Goal: Book appointment/travel/reservation

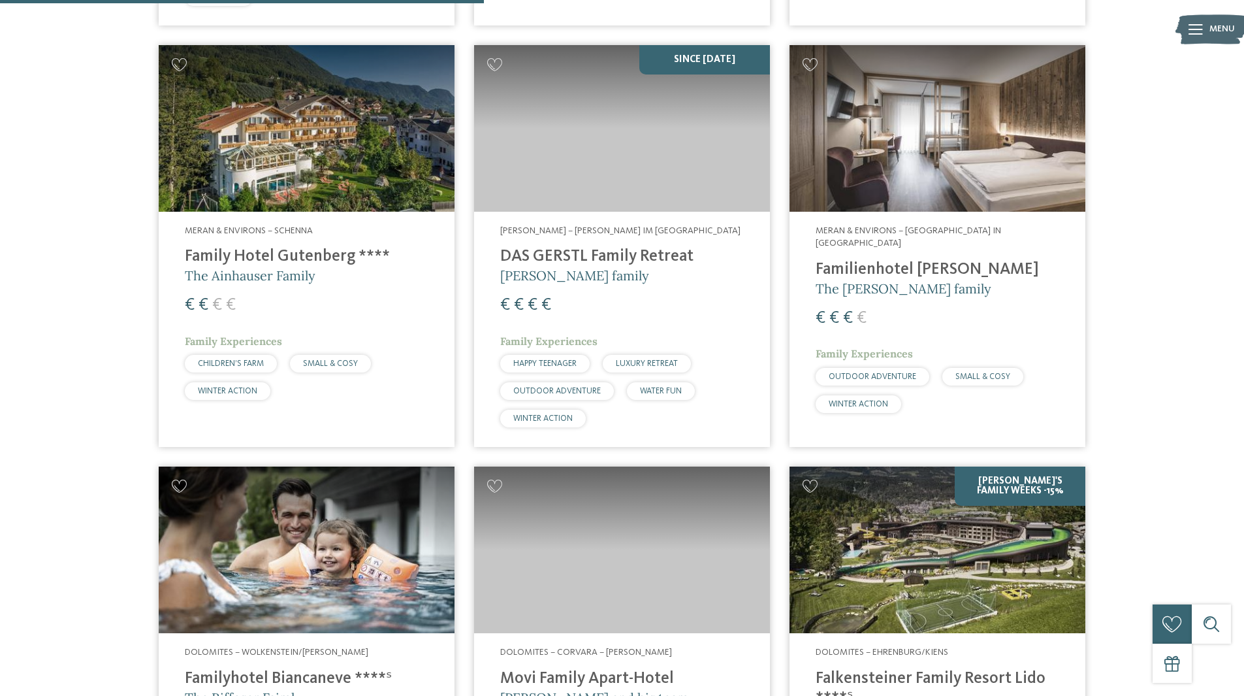
scroll to position [1623, 0]
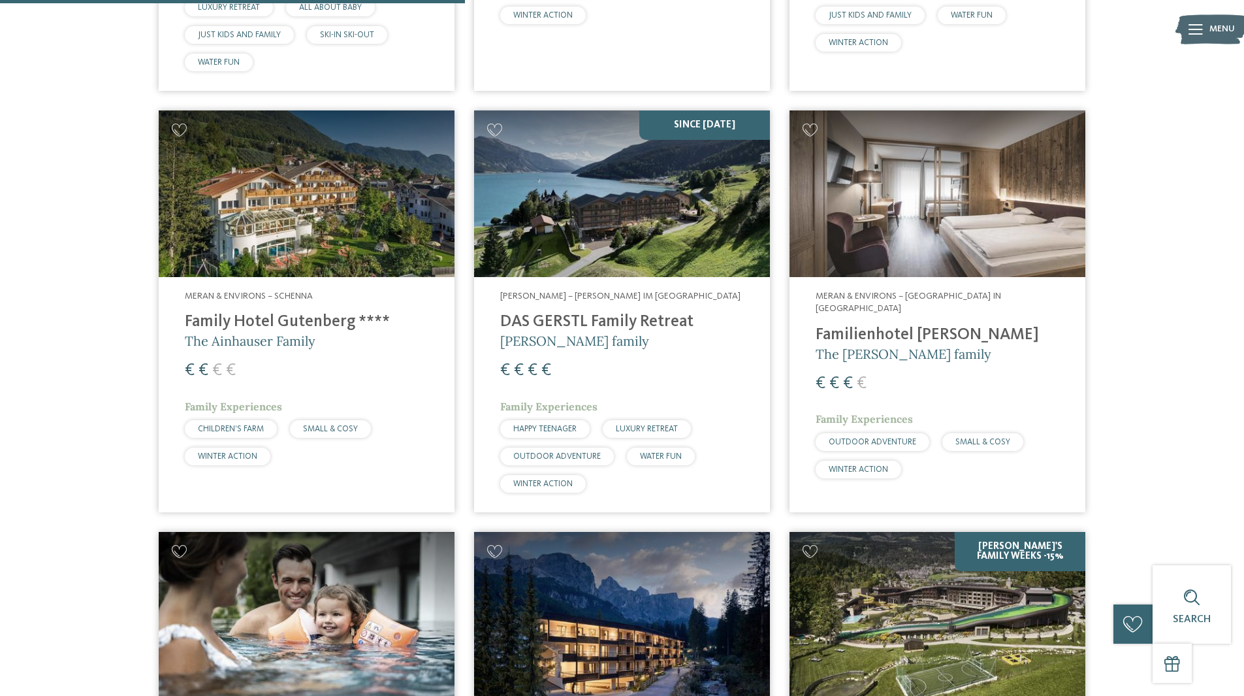
click at [594, 312] on h4 "DAS GERSTL Family Retreat" at bounding box center [622, 322] width 244 height 20
click at [593, 189] on img at bounding box center [622, 193] width 296 height 167
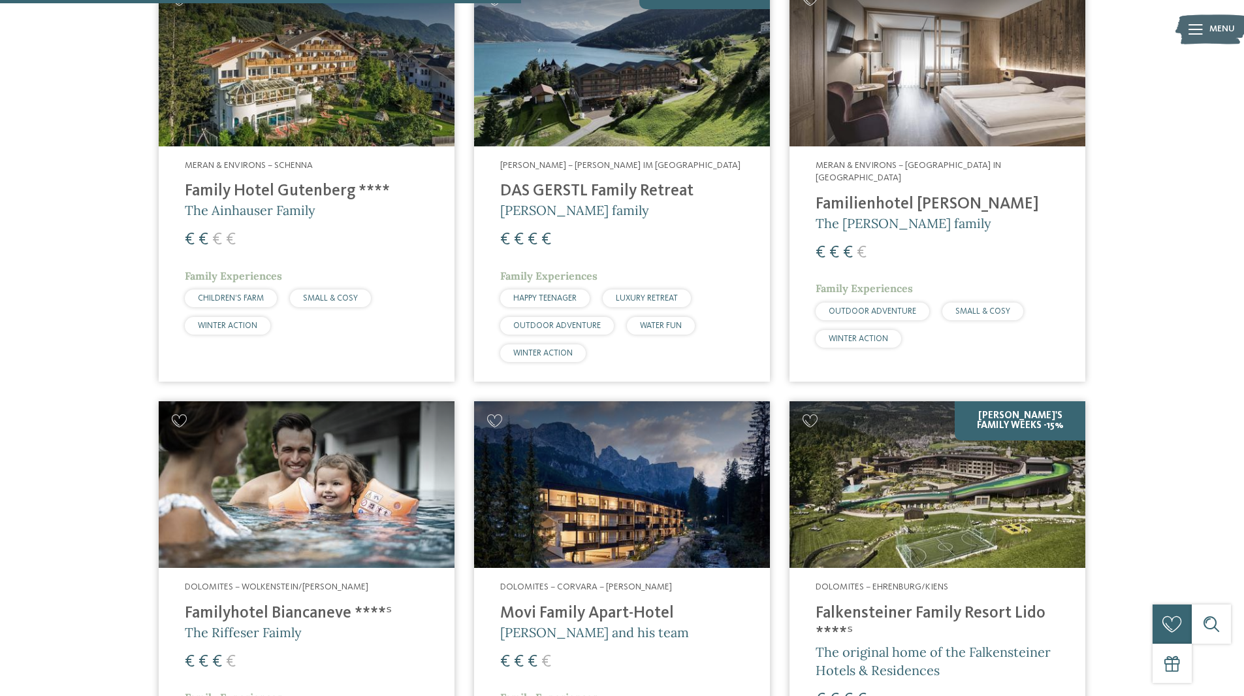
scroll to position [1885, 0]
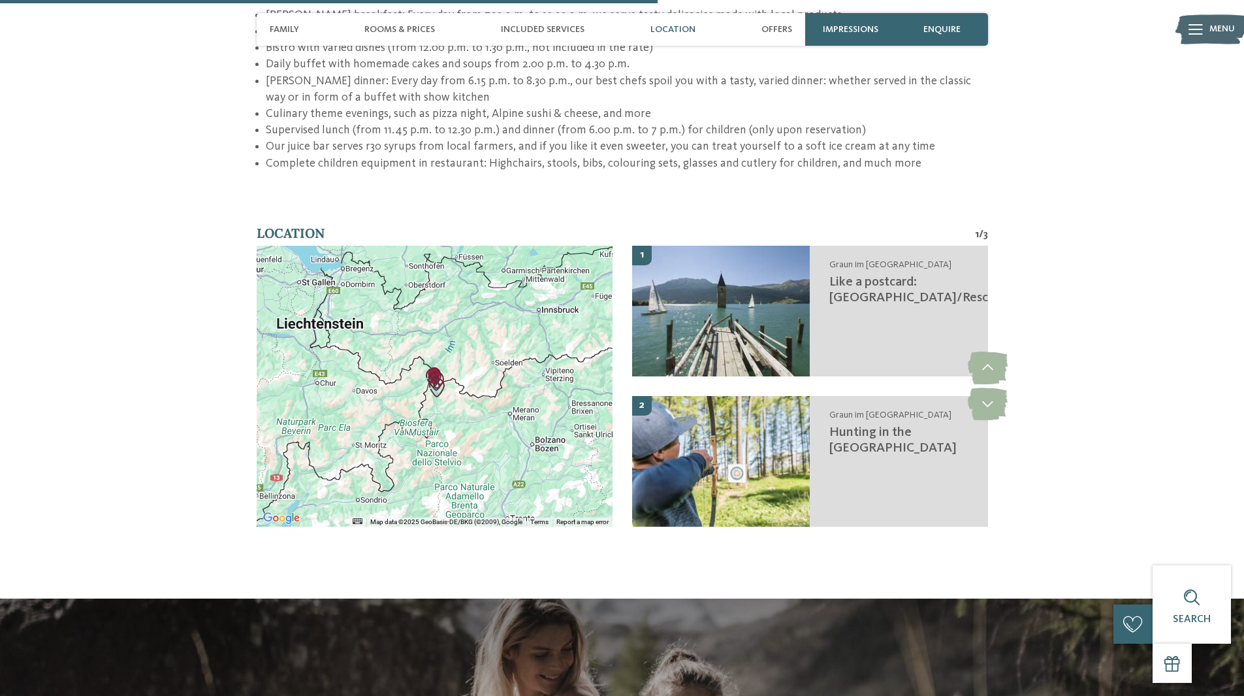
scroll to position [2220, 0]
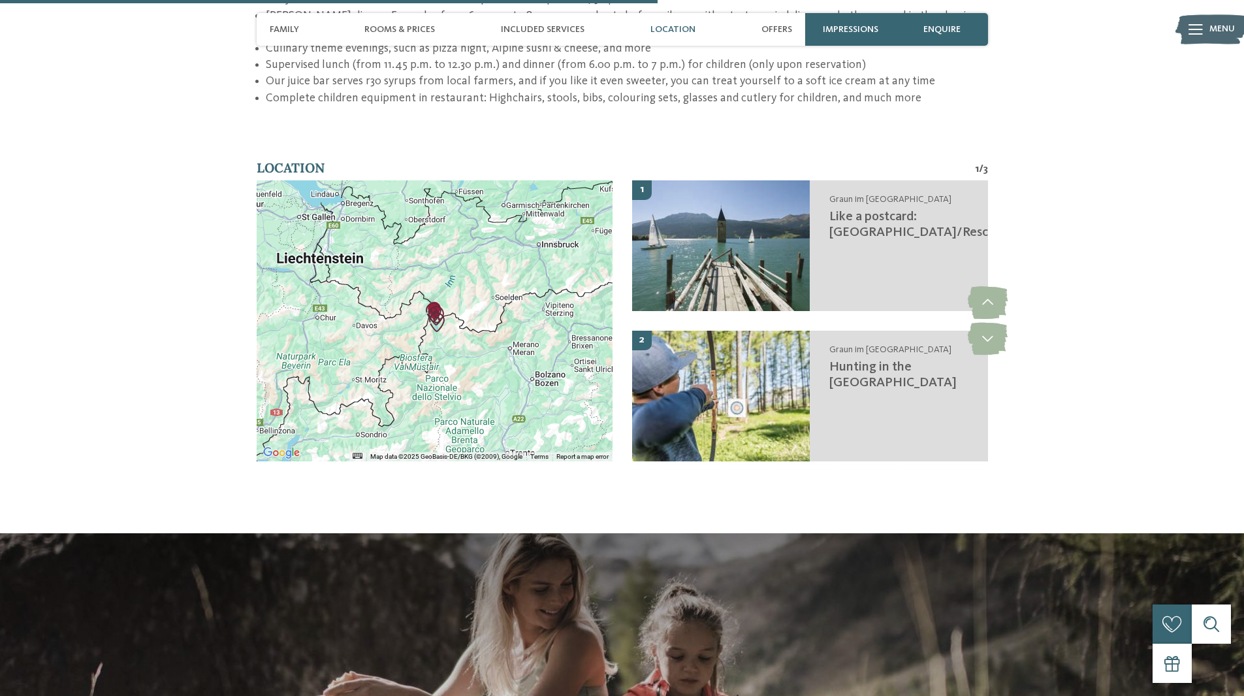
click at [478, 319] on div at bounding box center [435, 320] width 356 height 281
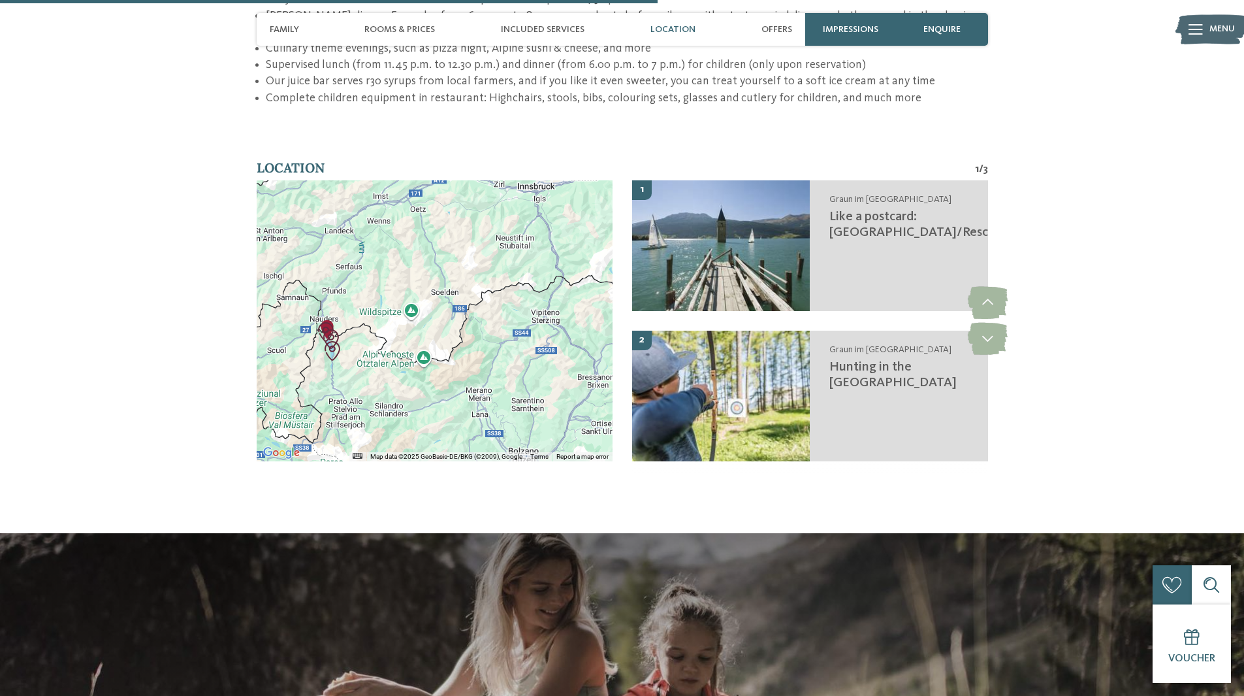
drag, startPoint x: 477, startPoint y: 321, endPoint x: 413, endPoint y: 356, distance: 73.1
click at [413, 356] on div at bounding box center [435, 320] width 356 height 281
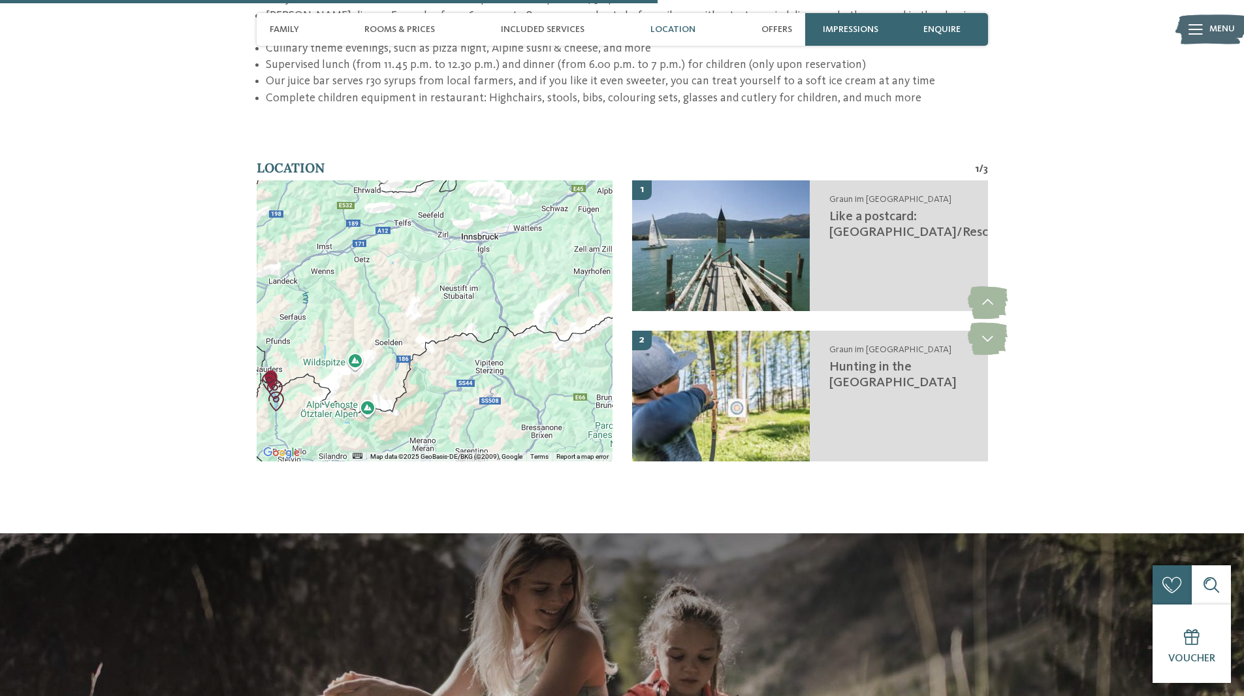
drag, startPoint x: 488, startPoint y: 311, endPoint x: 431, endPoint y: 349, distance: 68.3
click at [431, 349] on div at bounding box center [435, 320] width 356 height 281
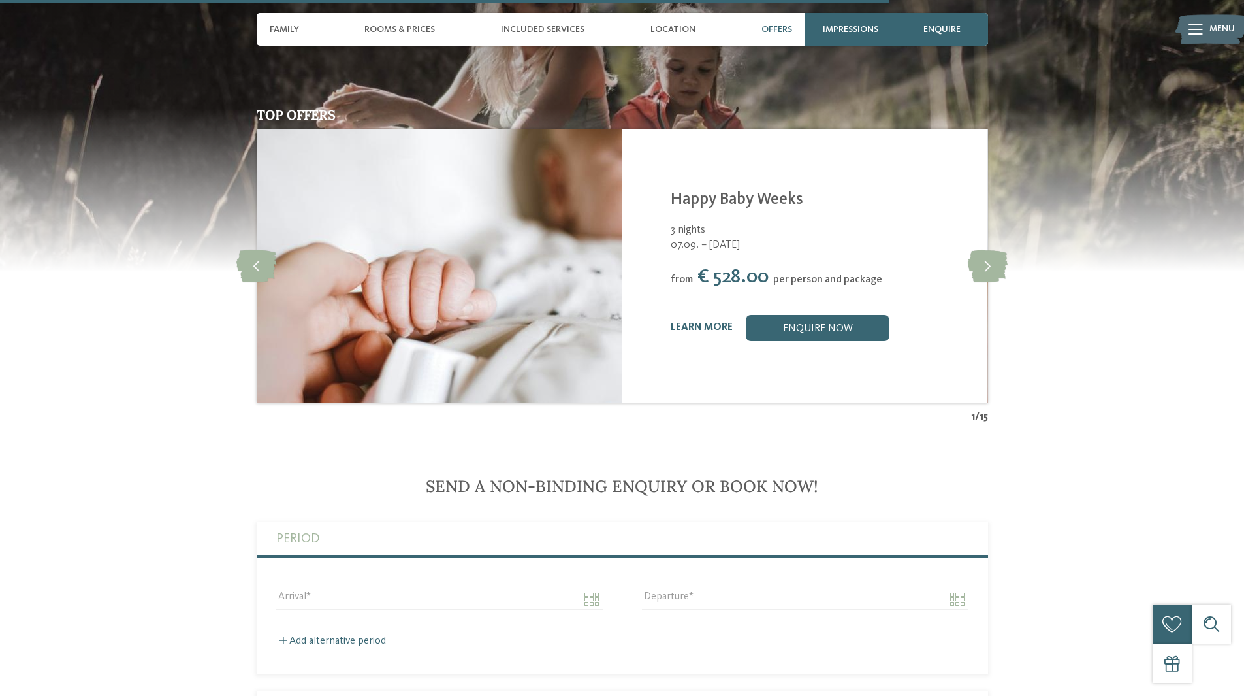
scroll to position [2743, 0]
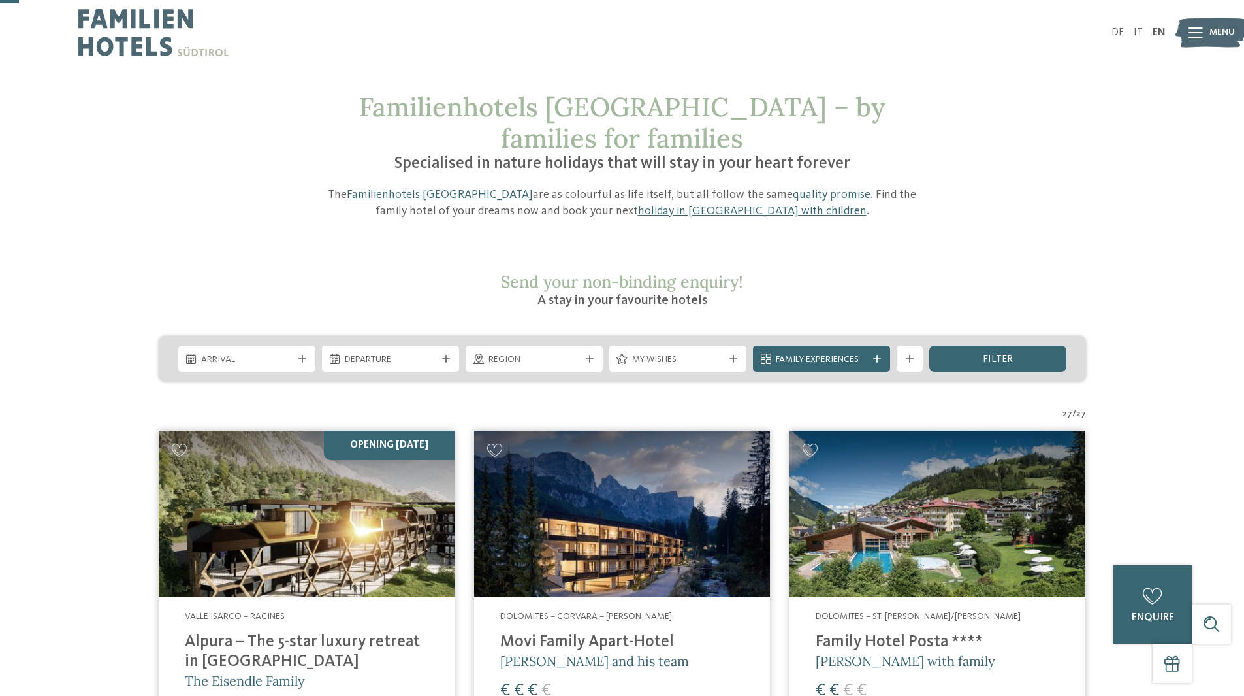
scroll to position [261, 0]
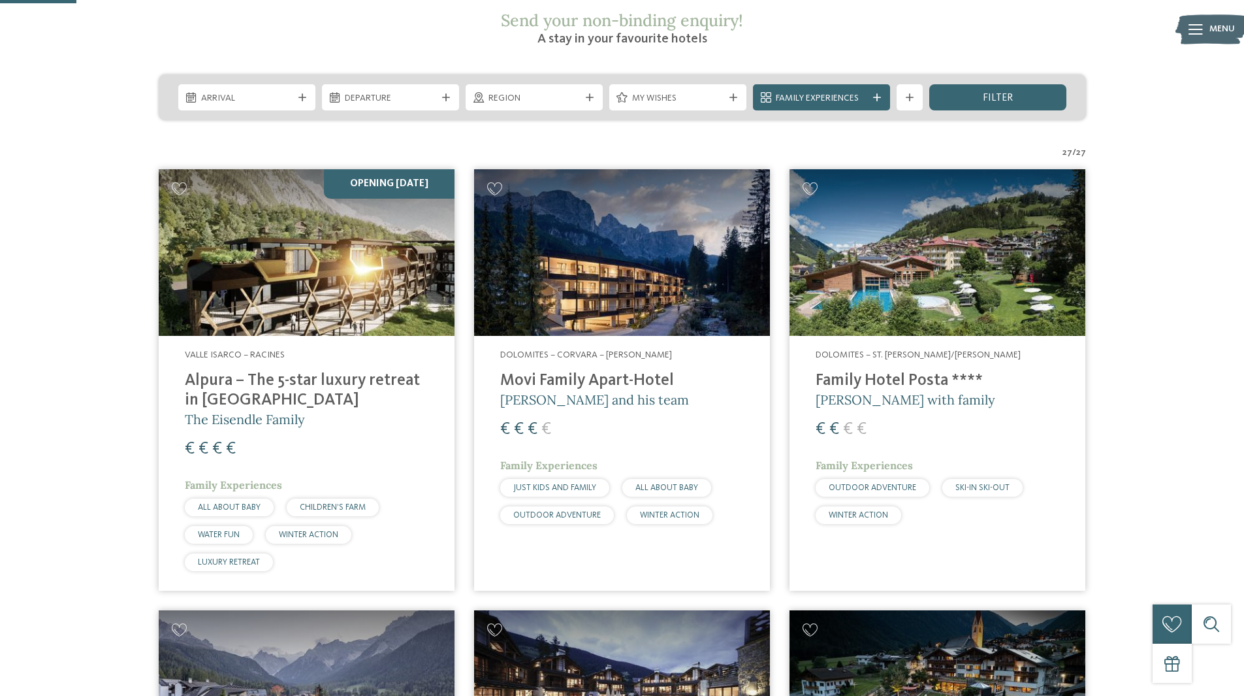
click at [322, 262] on img at bounding box center [307, 252] width 296 height 167
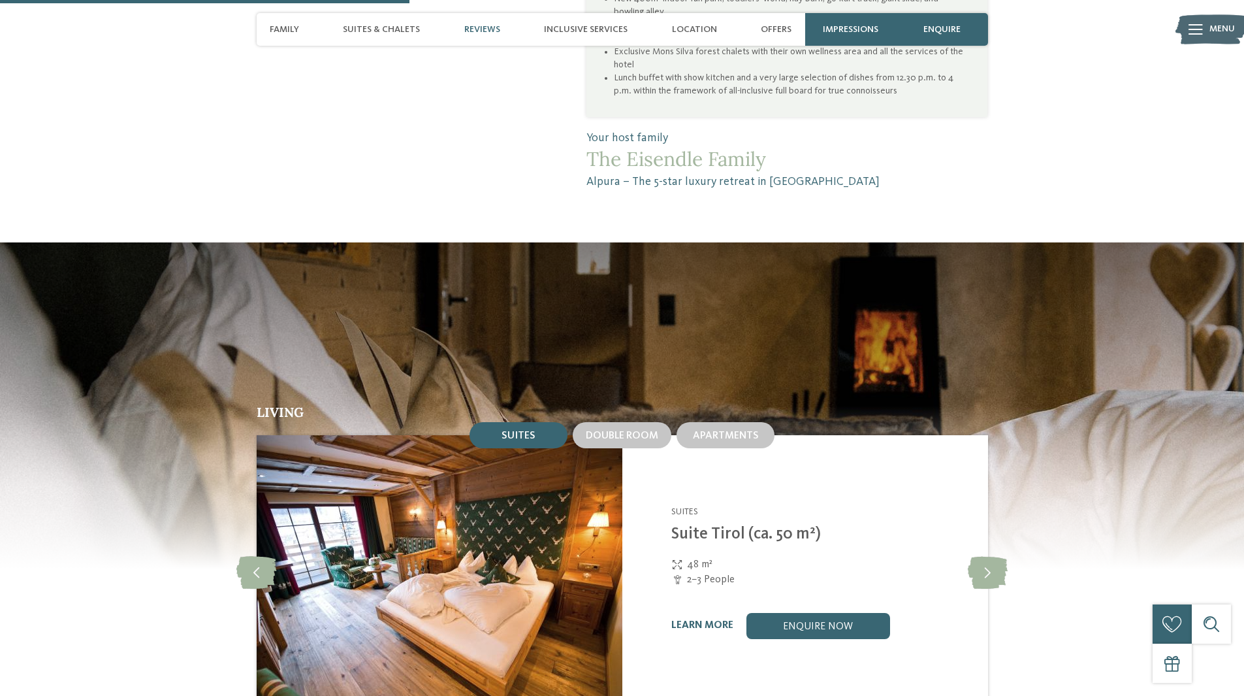
scroll to position [1306, 0]
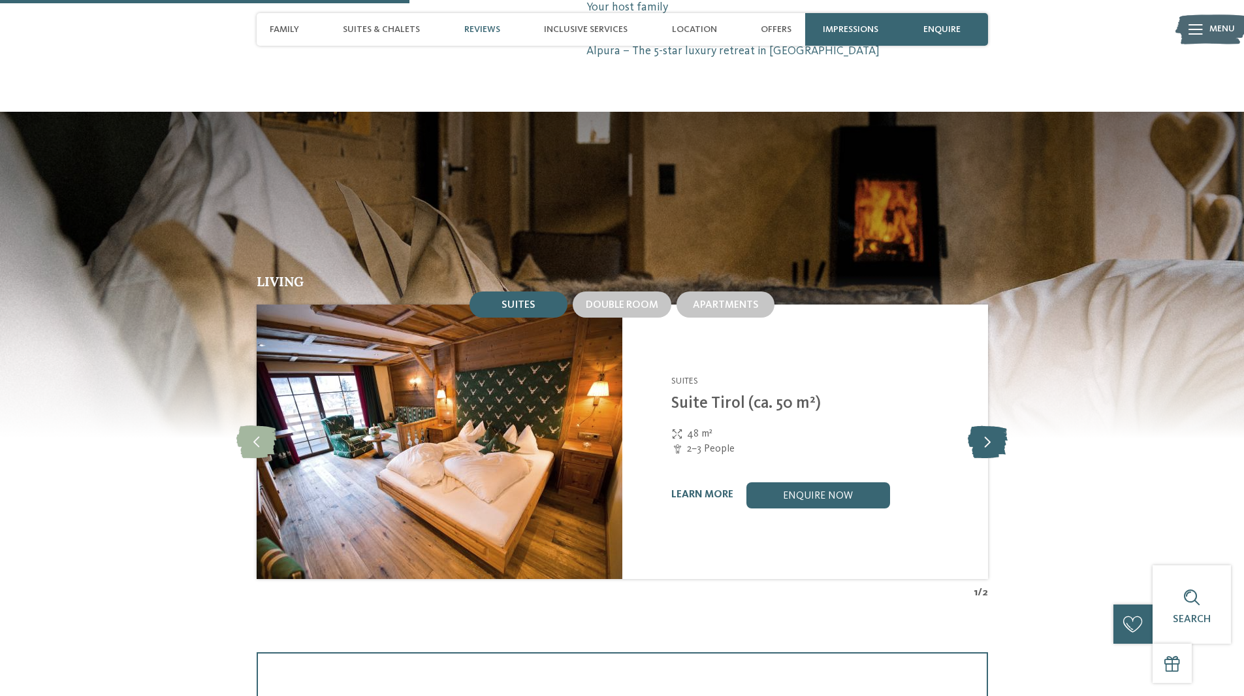
click at [981, 425] on icon at bounding box center [988, 441] width 40 height 33
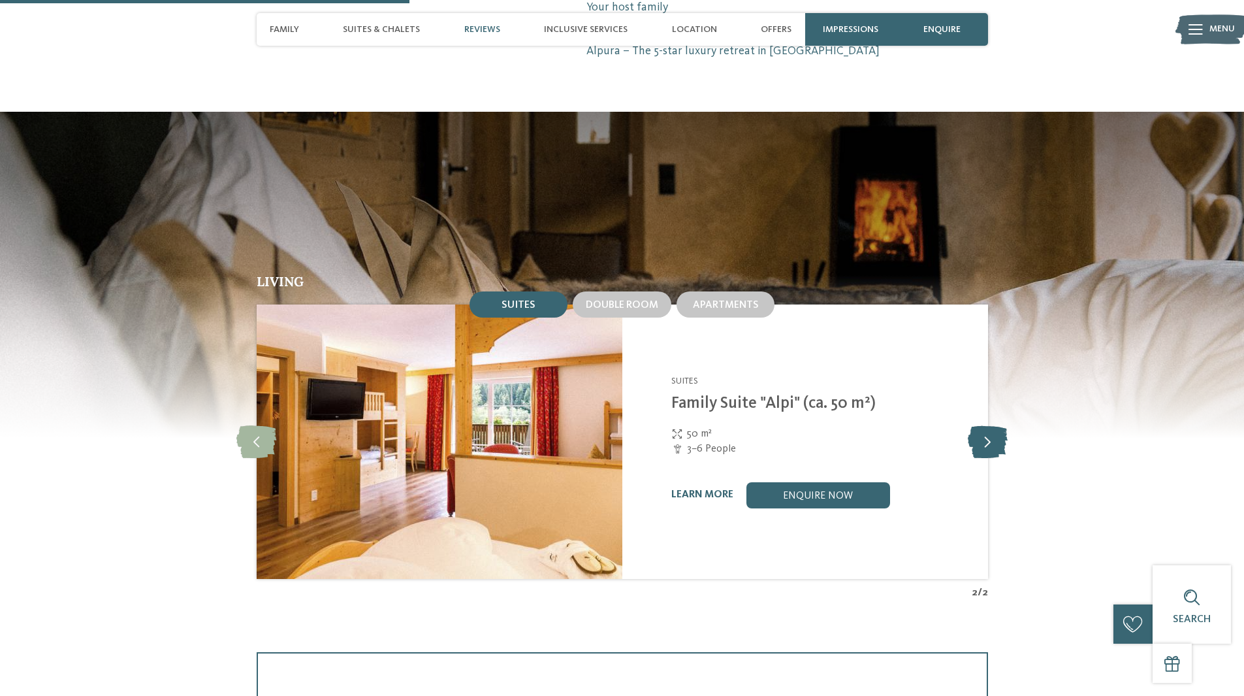
click at [981, 425] on icon at bounding box center [988, 441] width 40 height 33
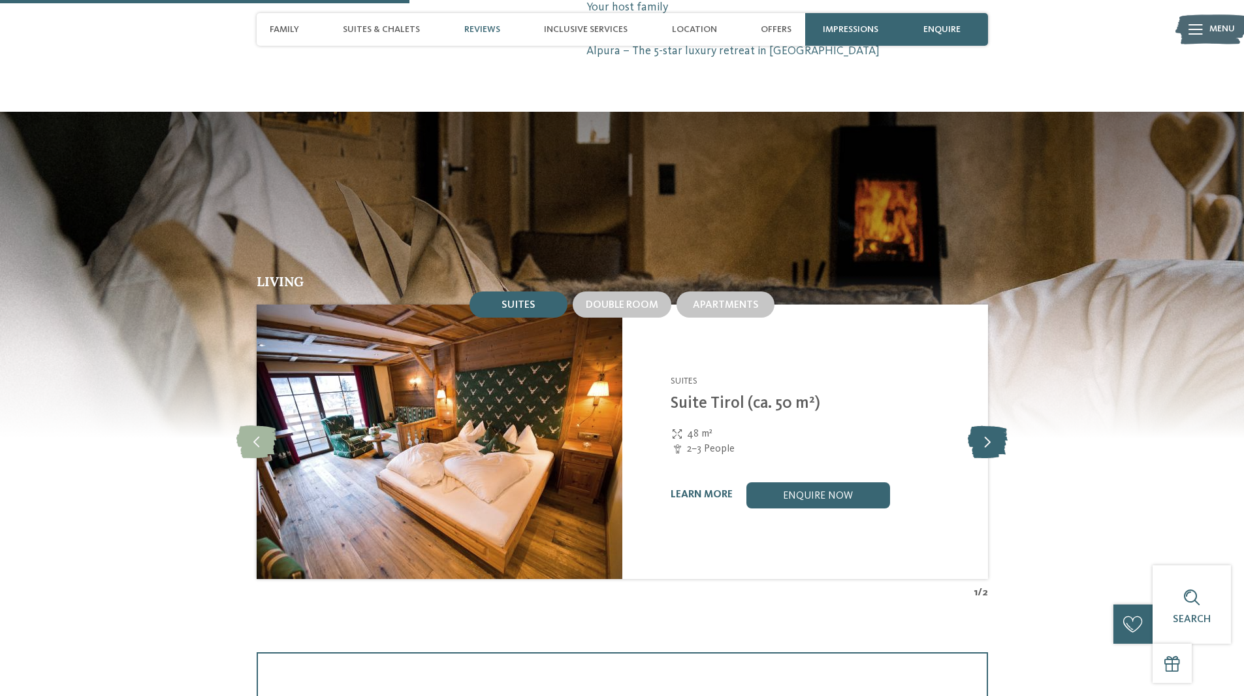
click at [981, 425] on icon at bounding box center [988, 441] width 40 height 33
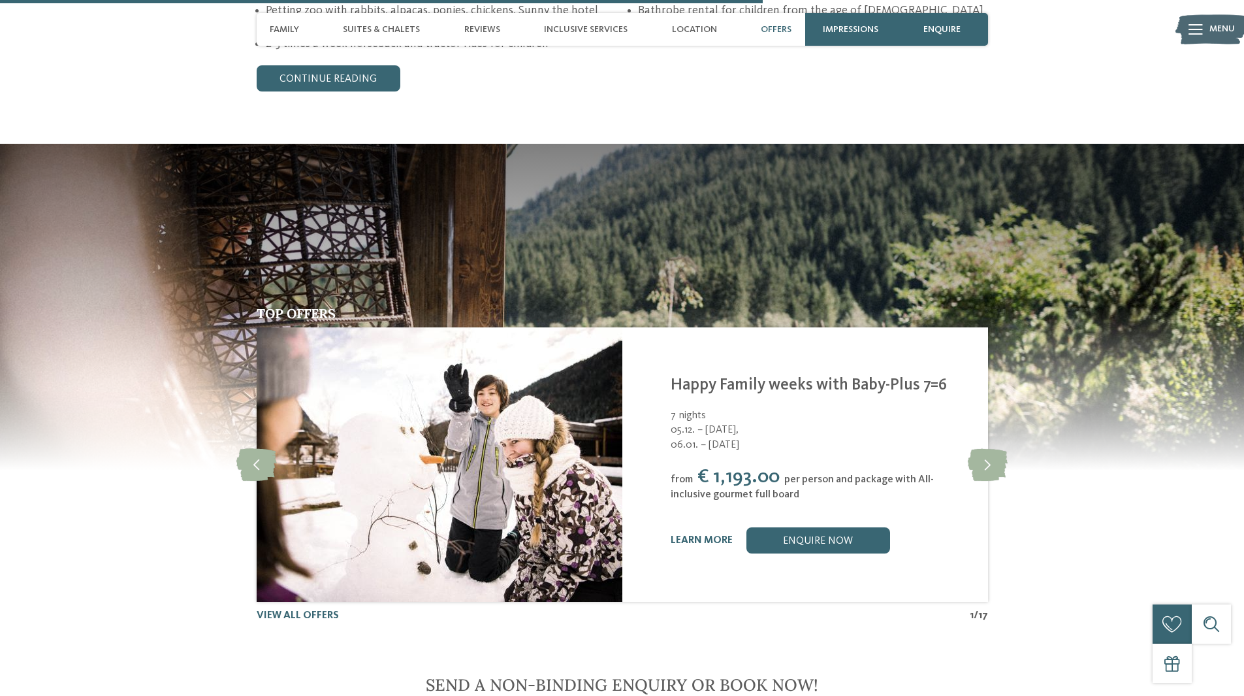
scroll to position [2482, 0]
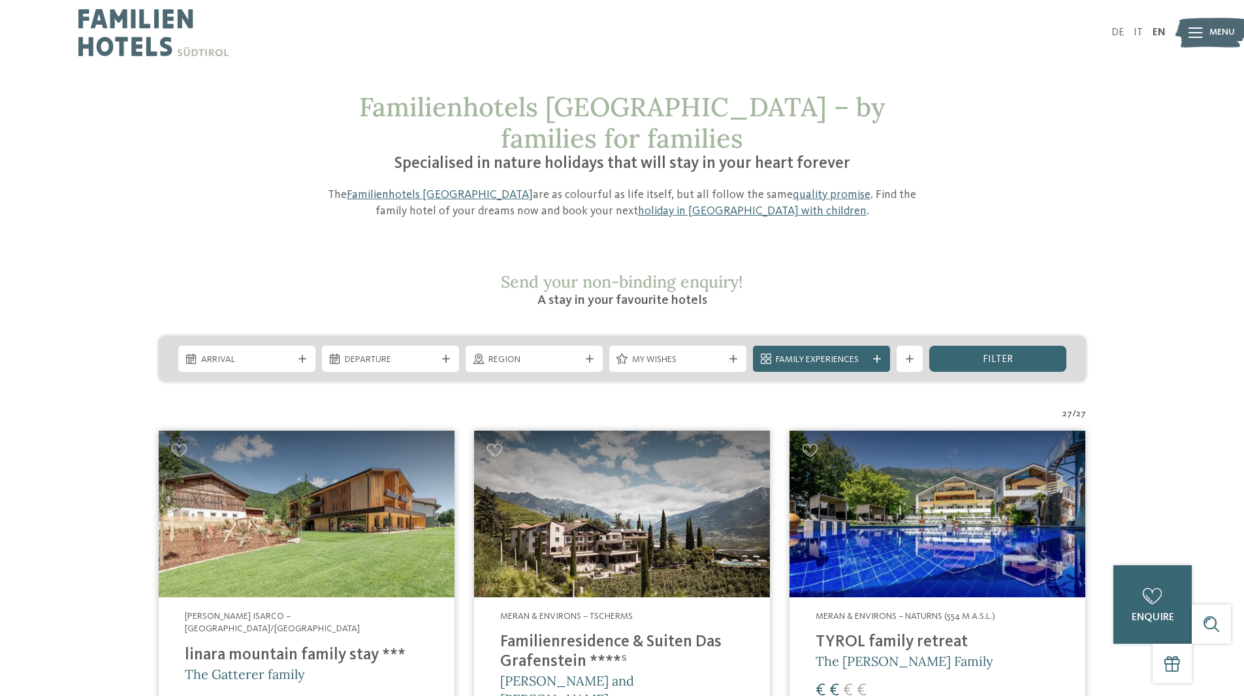
drag, startPoint x: 67, startPoint y: 219, endPoint x: 117, endPoint y: -32, distance: 256.4
click at [137, 37] on img at bounding box center [153, 32] width 150 height 65
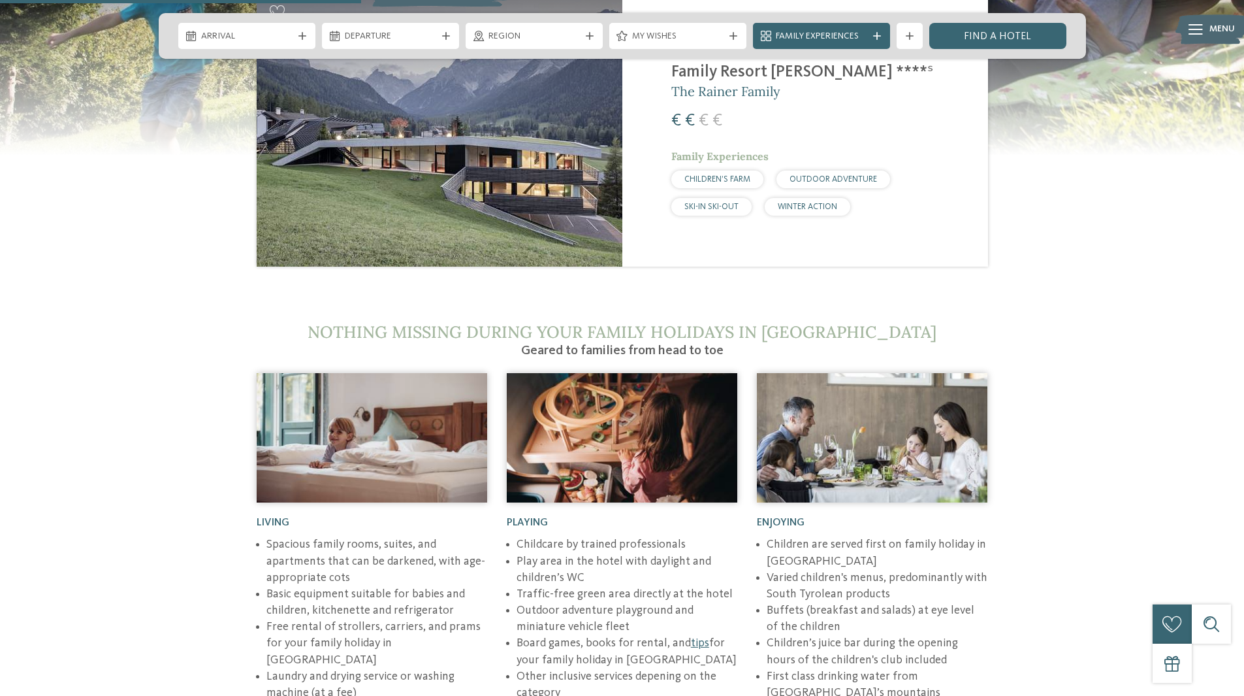
scroll to position [2155, 0]
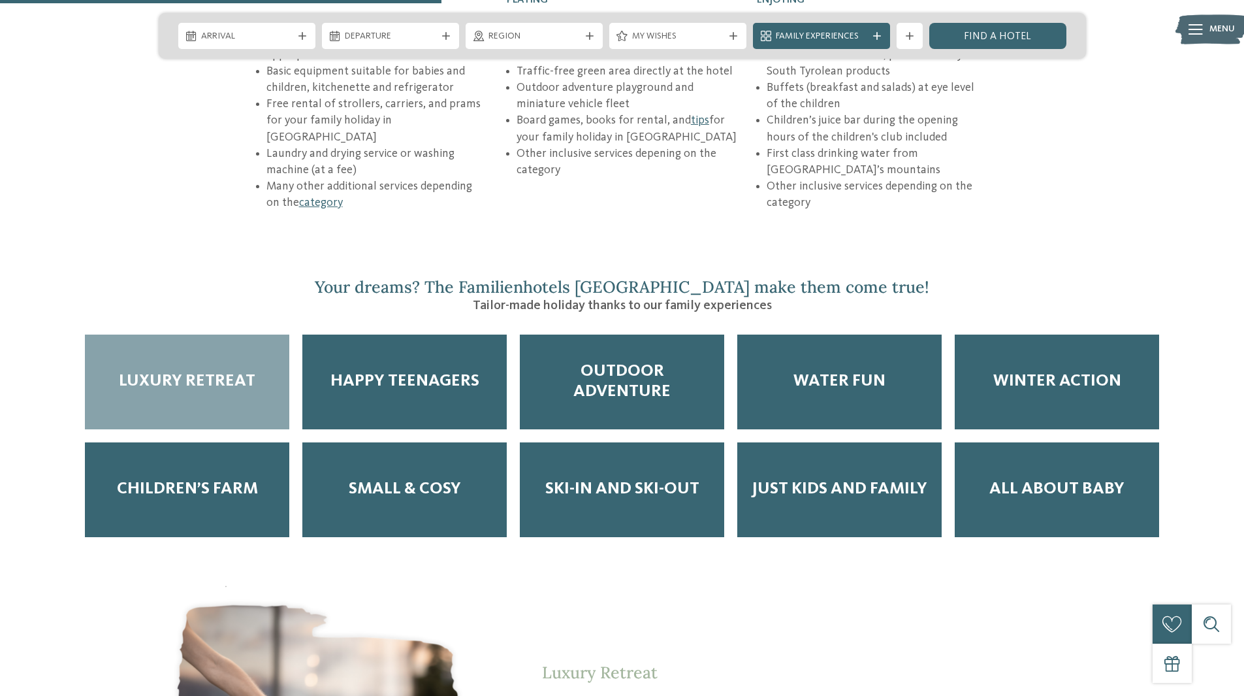
click at [200, 371] on span "Luxury Retreat" at bounding box center [187, 381] width 136 height 20
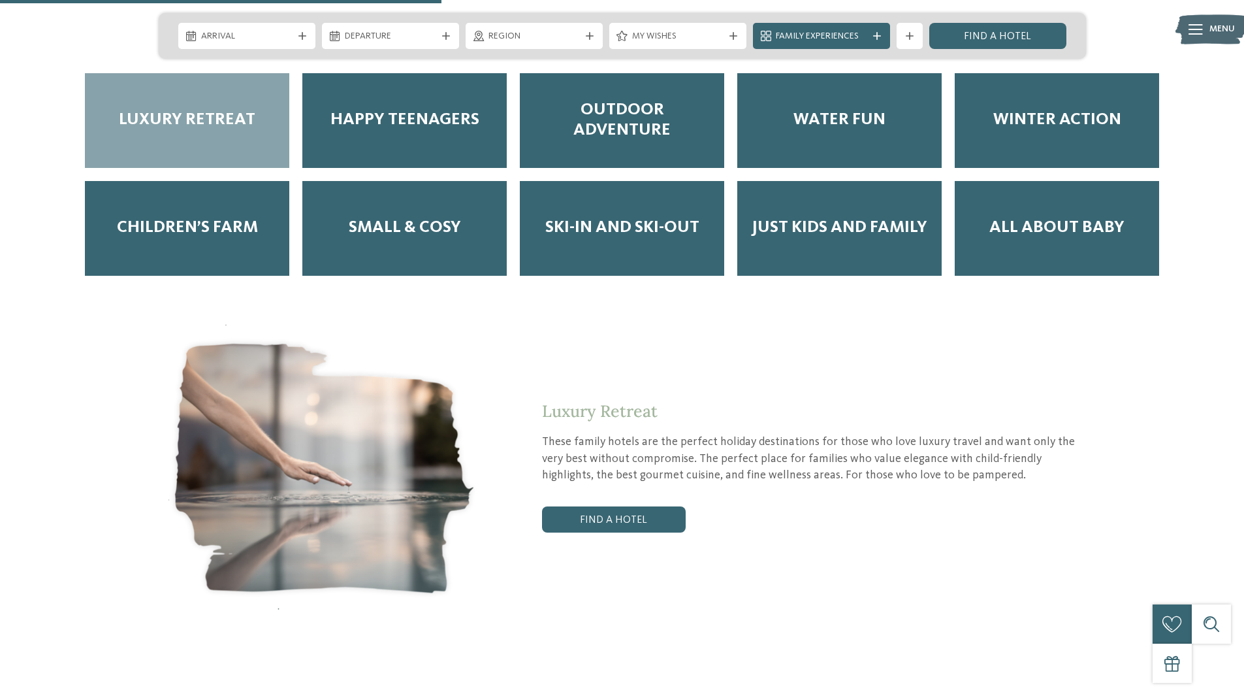
scroll to position [2482, 0]
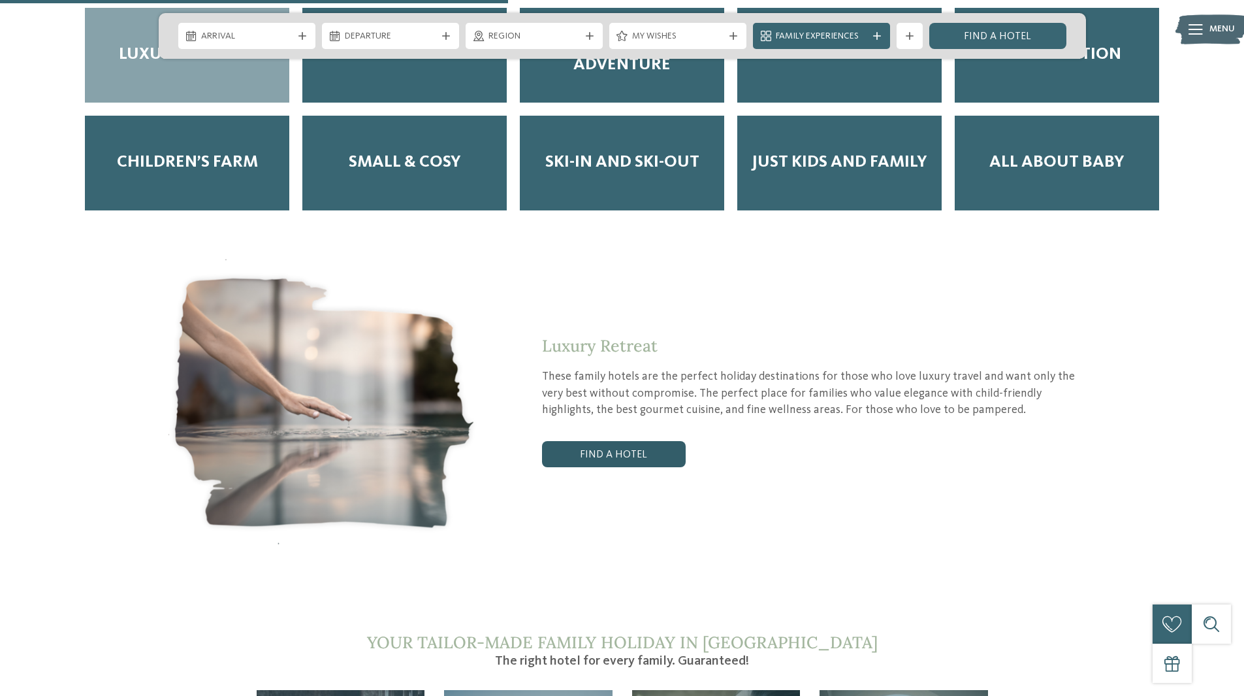
click at [584, 441] on link "Find a hotel" at bounding box center [614, 454] width 144 height 26
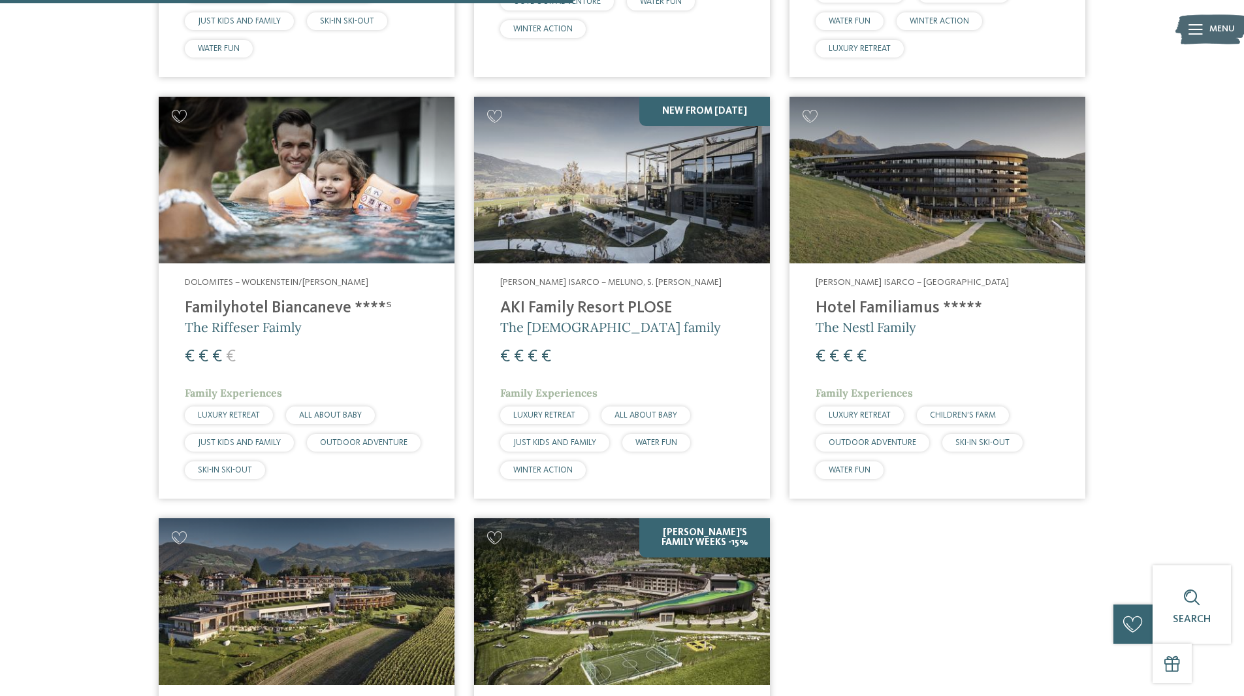
scroll to position [1181, 0]
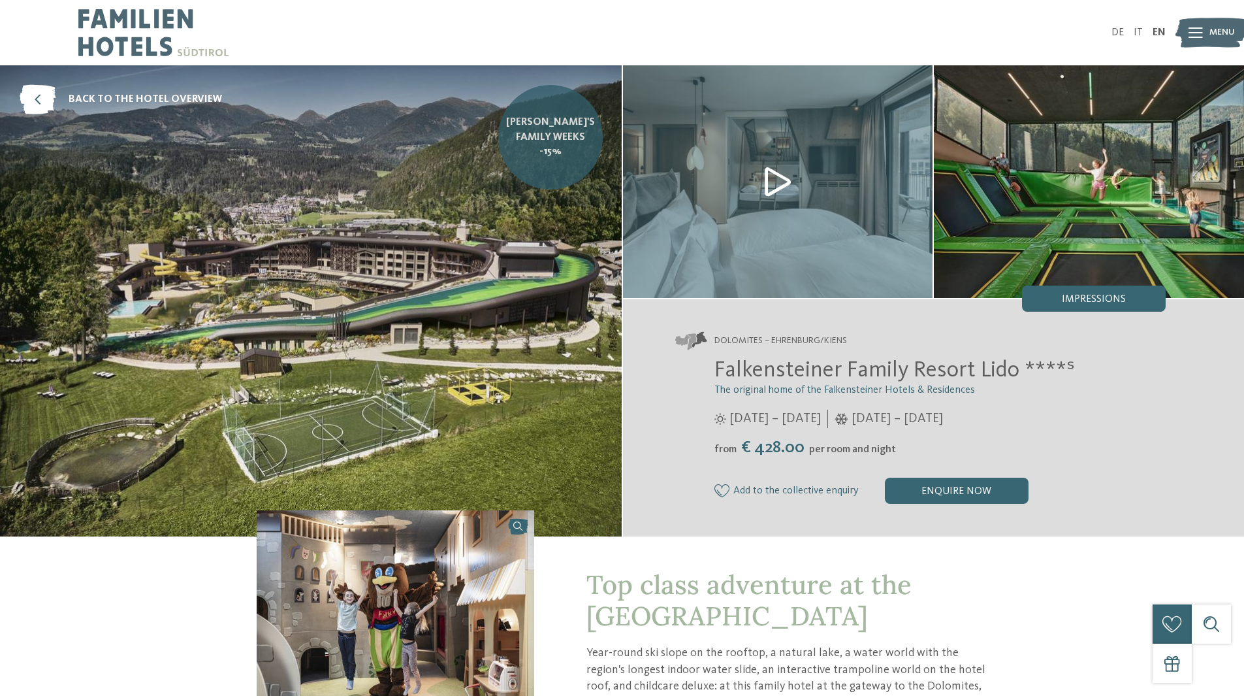
click at [536, 140] on span "[PERSON_NAME]'s Family Weeks -15%" at bounding box center [550, 137] width 89 height 44
